Goal: Navigation & Orientation: Go to known website

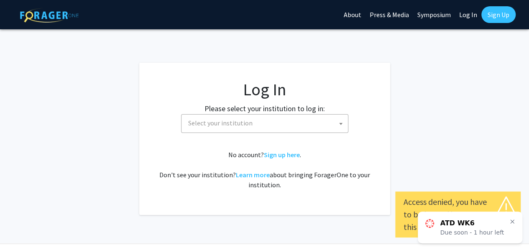
click at [466, 12] on link "Log In" at bounding box center [468, 14] width 26 height 29
select select "34"
click at [247, 126] on span "[GEOGRAPHIC_DATA]" at bounding box center [266, 123] width 163 height 17
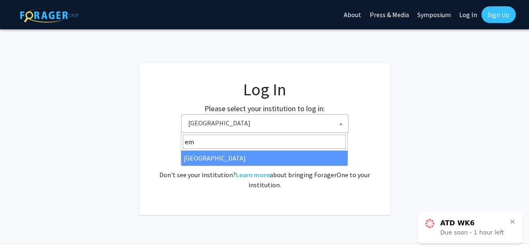
type input "em"
select select "12"
